Goal: Find specific page/section: Find specific page/section

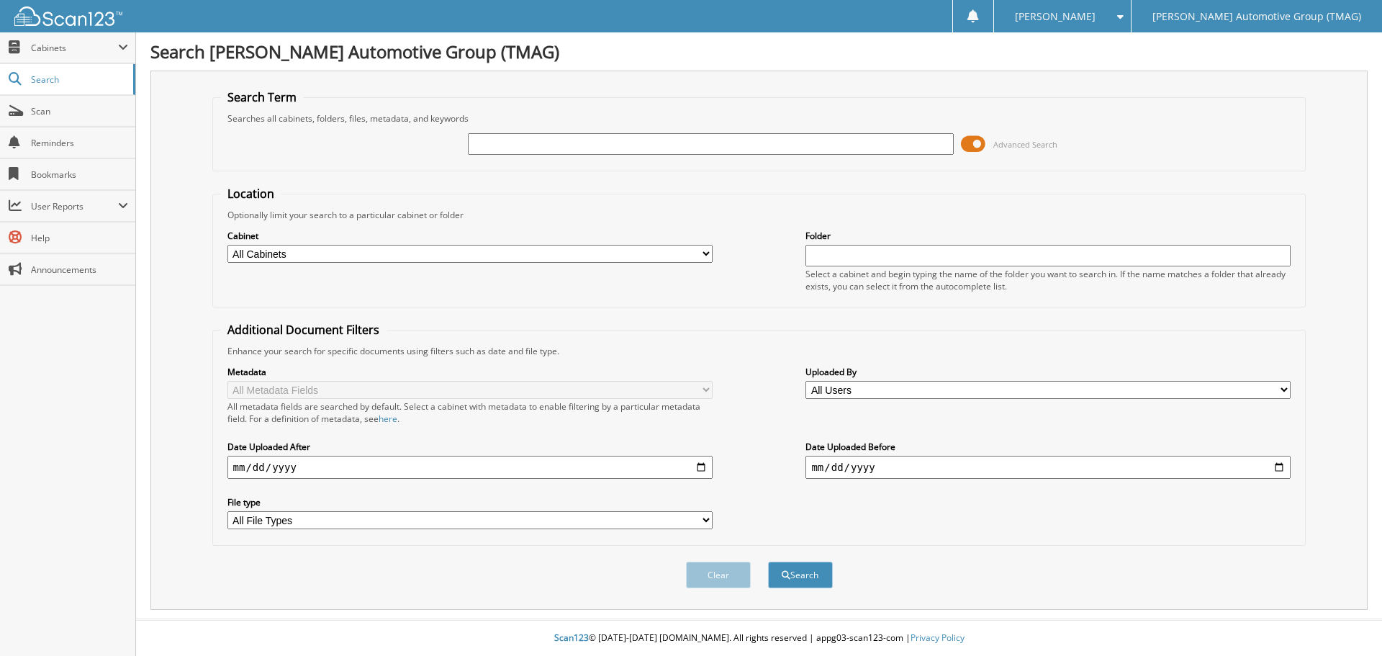
click at [981, 143] on span at bounding box center [973, 144] width 24 height 22
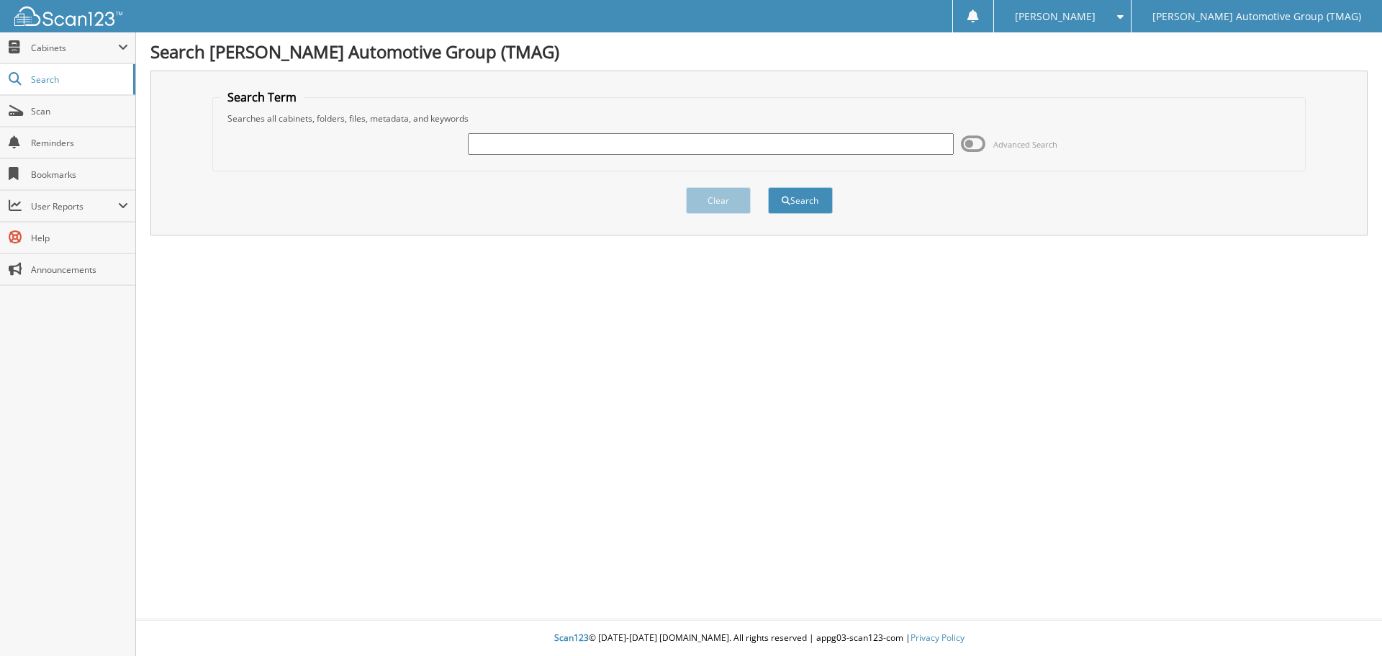
click at [518, 143] on input "text" at bounding box center [710, 144] width 485 height 22
type input "5043549"
click at [811, 200] on button "Search" at bounding box center [800, 200] width 65 height 27
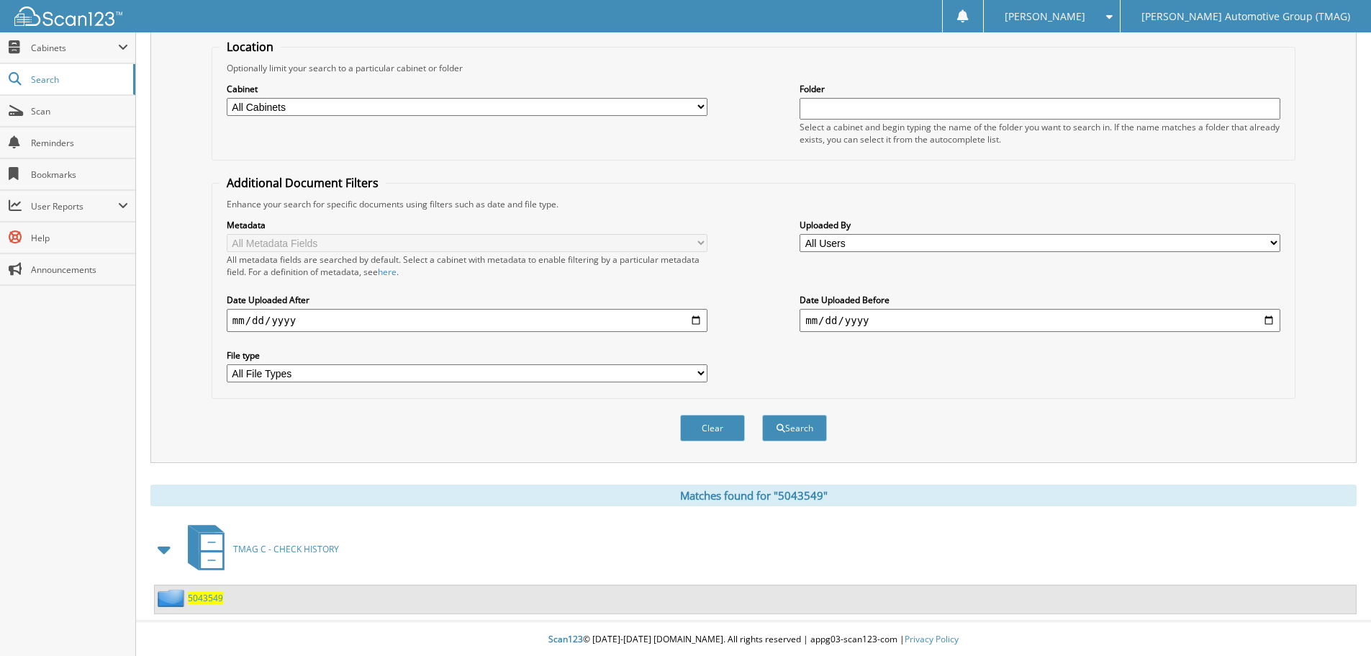
scroll to position [149, 0]
click at [207, 596] on span "5043549" at bounding box center [205, 596] width 35 height 12
